Goal: Task Accomplishment & Management: Complete application form

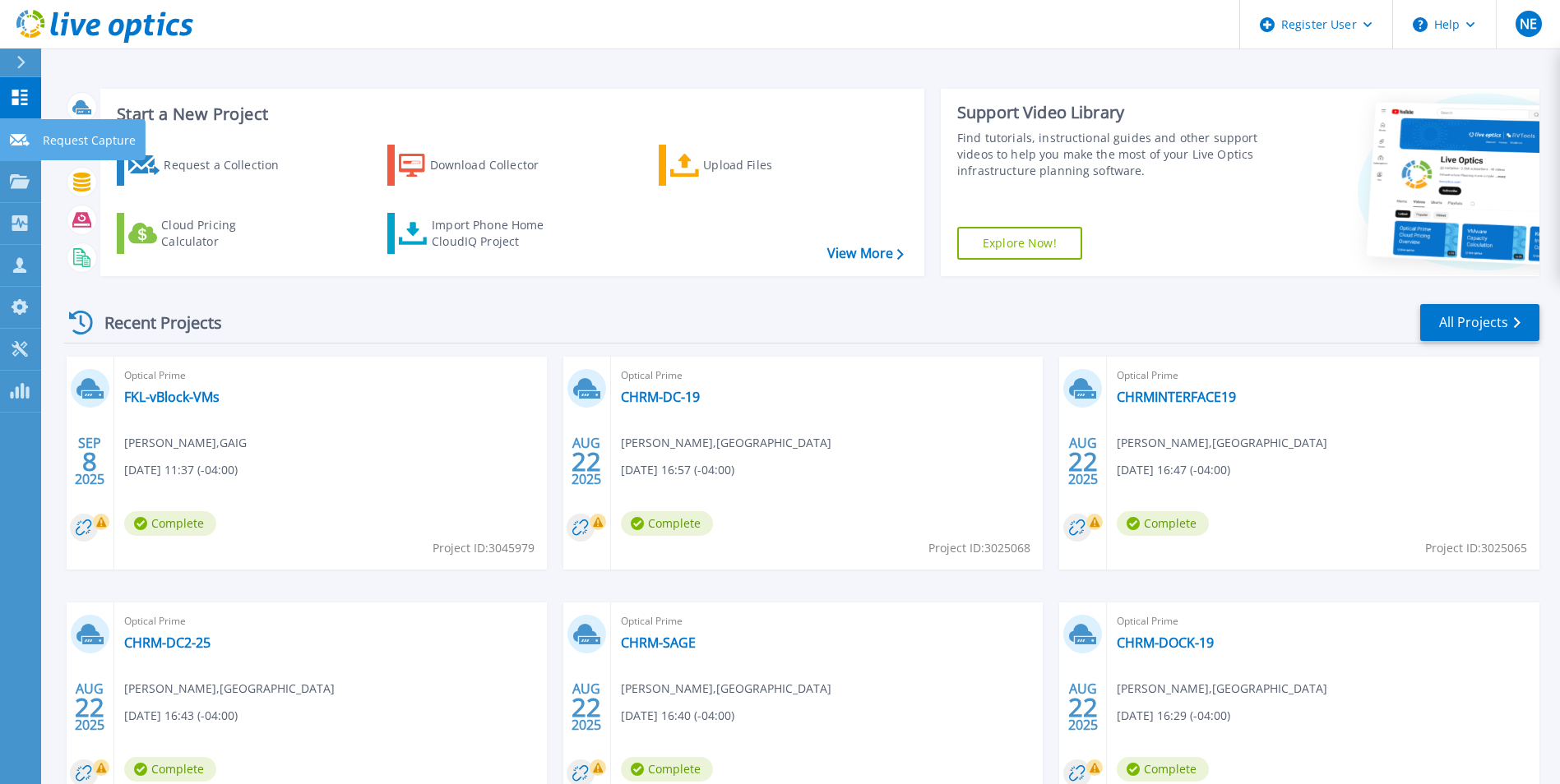
click at [34, 137] on link "Request Capture Request Capture" at bounding box center [20, 140] width 41 height 42
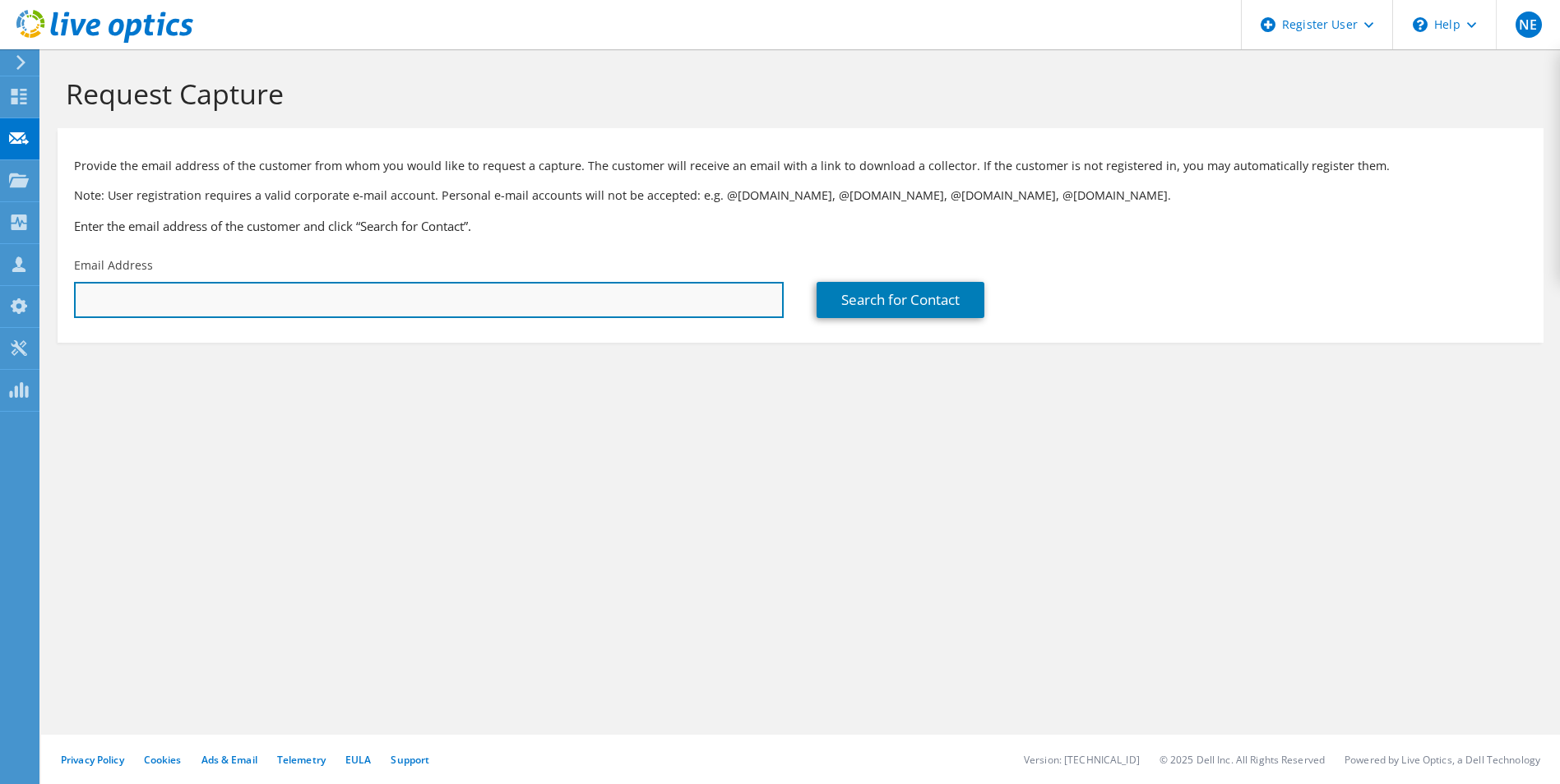
click at [393, 297] on input "text" at bounding box center [428, 300] width 710 height 36
paste input "amilazzo@gaig.com"
type input "amilazzo@gaig.com"
type input "AMERICAN FINANCIAL GROUP, INC"
type input "Angelo"
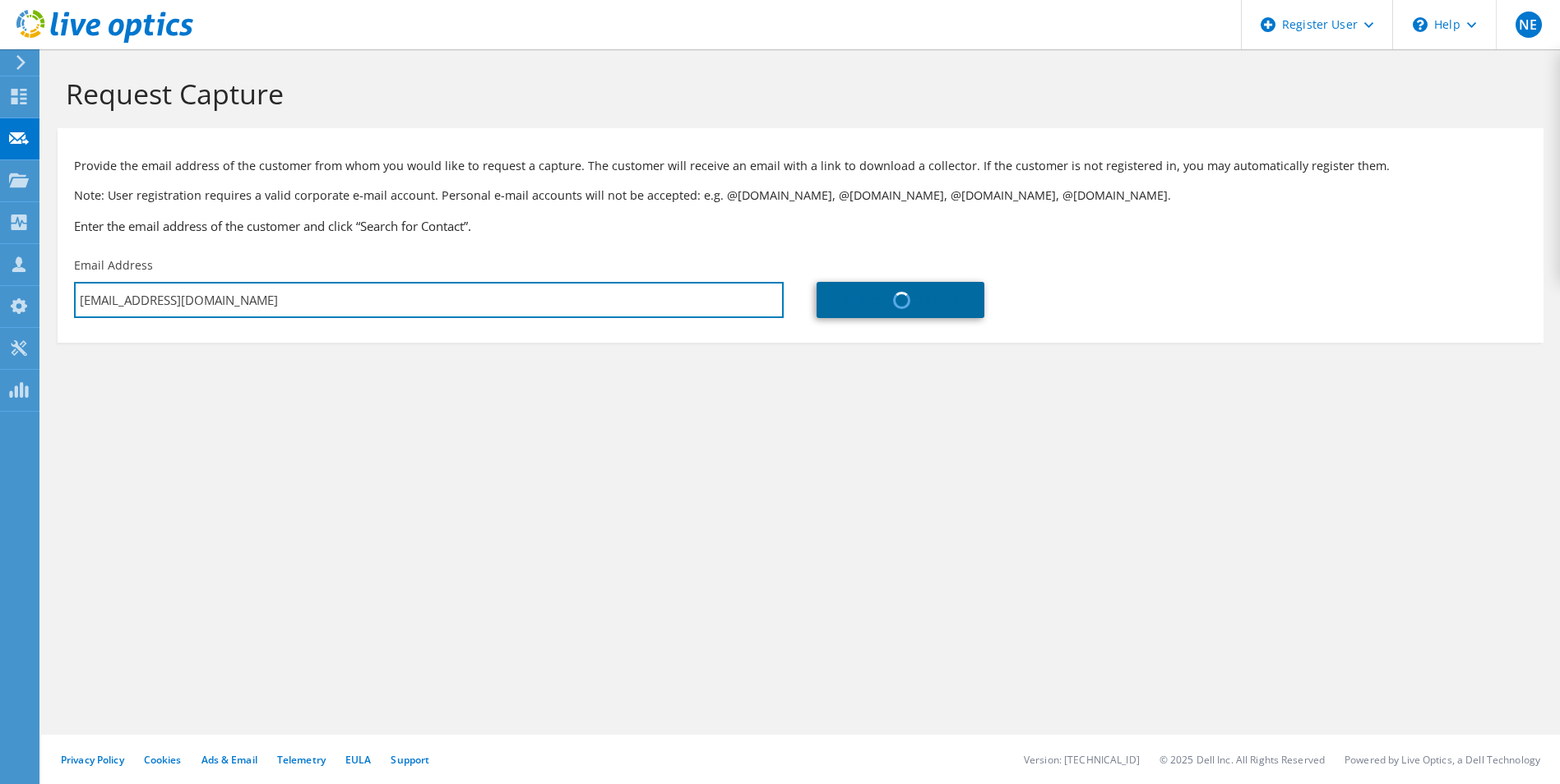
type input "Milazzo"
type input "United States"
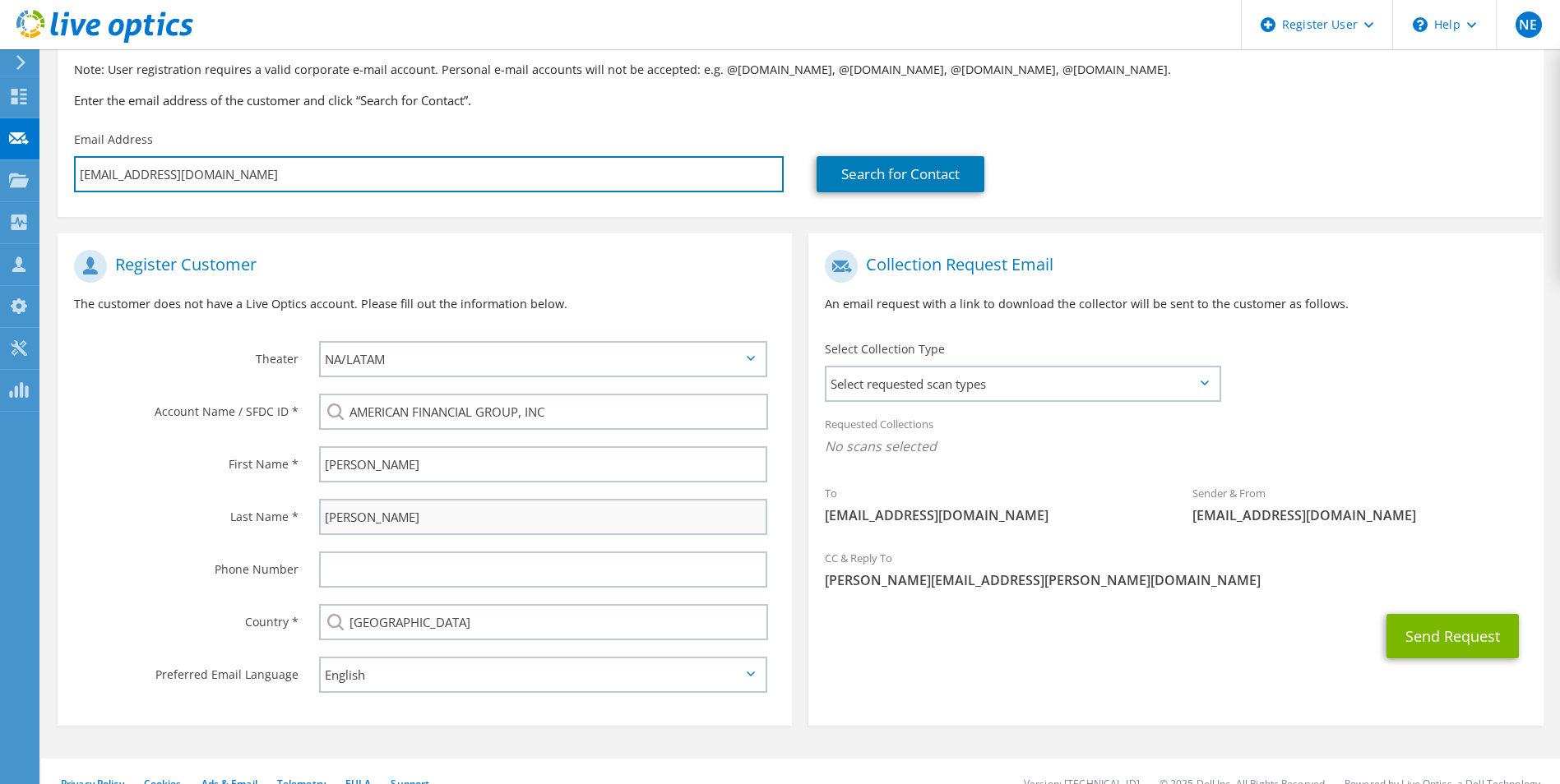
scroll to position [150, 0]
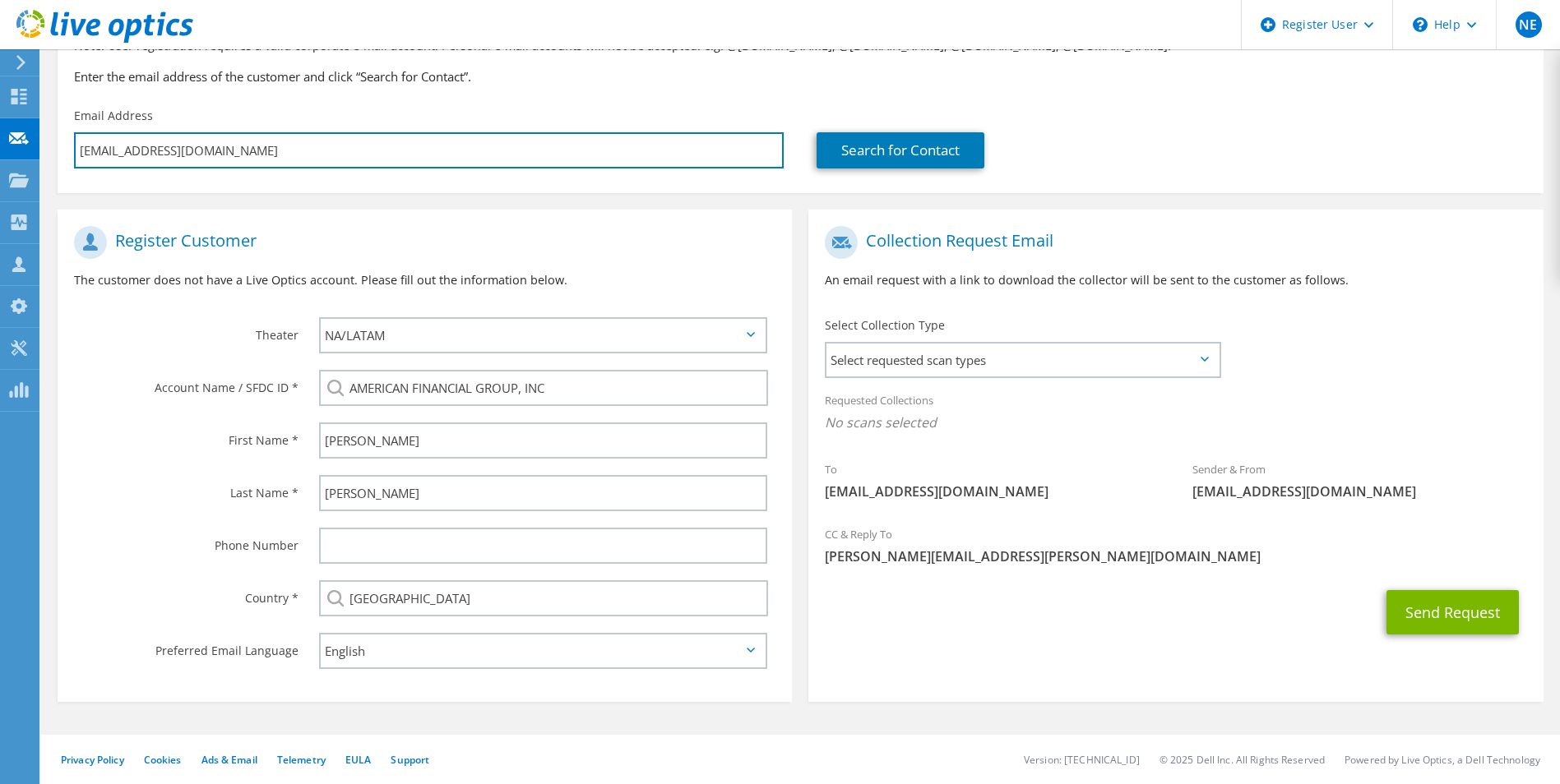
type input "amilazzo@gaig.com"
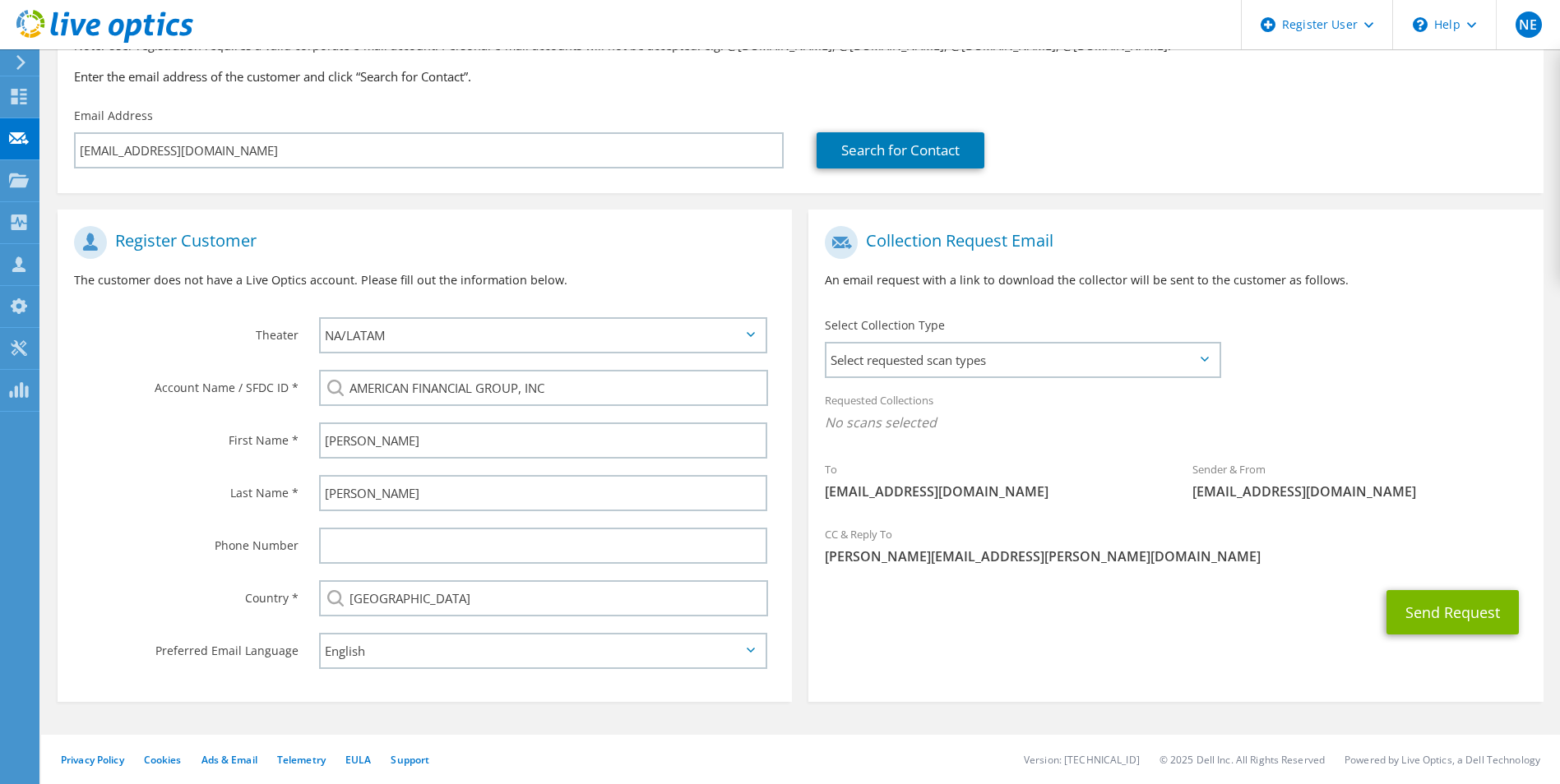
click at [1206, 360] on icon at bounding box center [1205, 359] width 9 height 5
click at [1182, 363] on span "Select requested scan types" at bounding box center [1022, 360] width 392 height 32
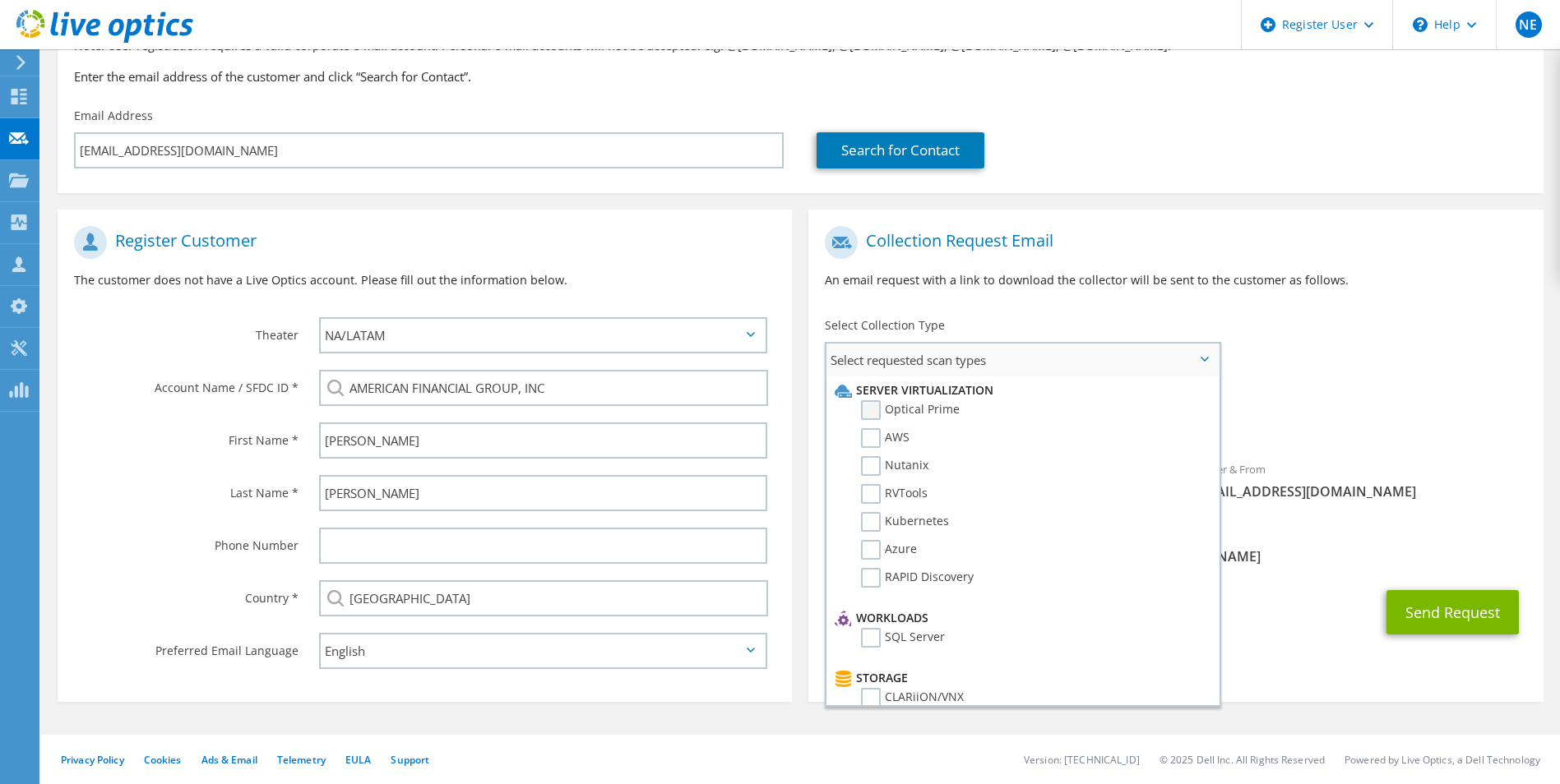
click at [924, 411] on label "Optical Prime" at bounding box center [909, 410] width 98 height 20
click at [0, 0] on input "Optical Prime" at bounding box center [0, 0] width 0 height 0
click at [1437, 545] on div "CC & Reply To Nicholas.Eaton@dell.com" at bounding box center [1175, 550] width 735 height 56
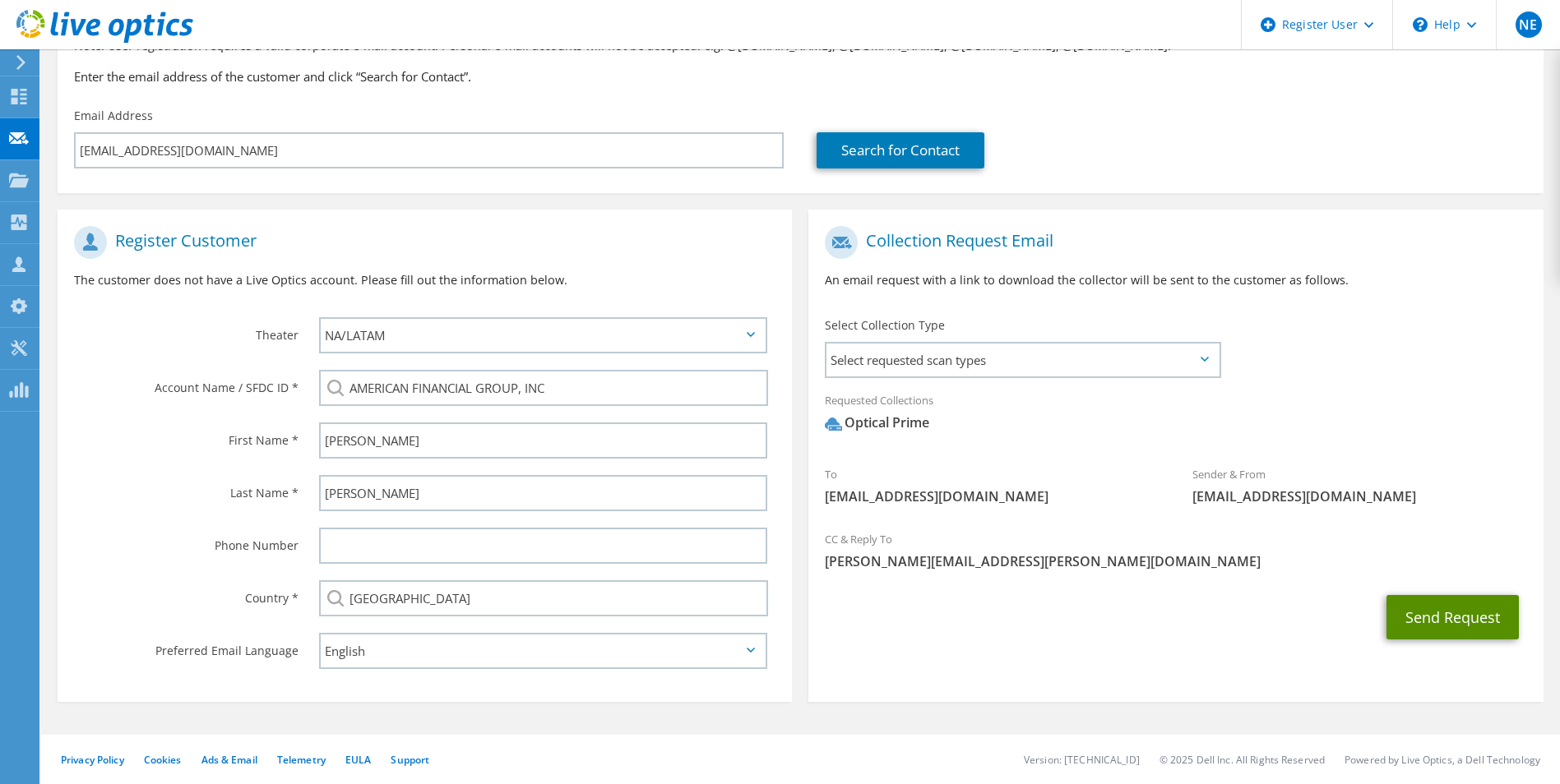
click at [1441, 625] on button "Send Request" at bounding box center [1452, 617] width 133 height 44
